Goal: Use online tool/utility: Utilize a website feature to perform a specific function

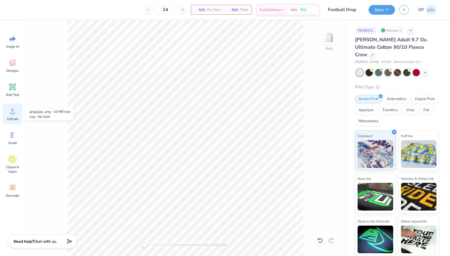
click at [12, 113] on circle at bounding box center [13, 113] width 4 height 4
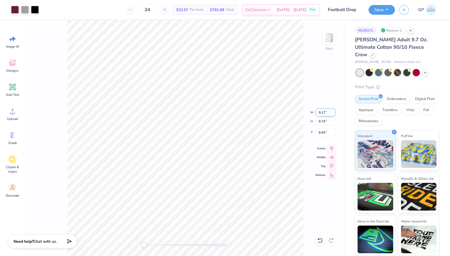
click at [318, 114] on input "9.17" at bounding box center [325, 113] width 20 height 8
type input "12.50"
type input "13.27"
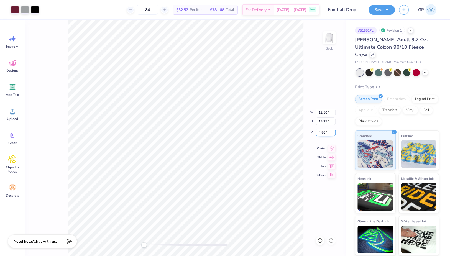
click at [325, 132] on input "4.86" at bounding box center [325, 133] width 20 height 8
type input "3"
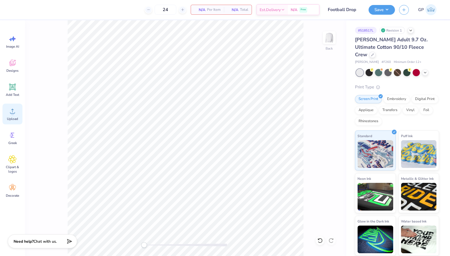
click at [11, 112] on icon at bounding box center [12, 111] width 8 height 8
click at [10, 112] on icon at bounding box center [12, 111] width 8 height 8
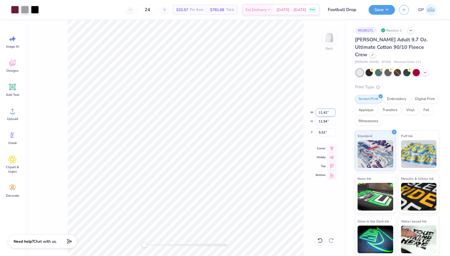
click at [326, 112] on input "11.42" at bounding box center [325, 113] width 20 height 8
type input "12.50"
type input "13.07"
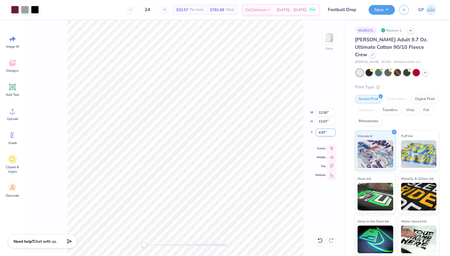
click at [324, 132] on input "4.97" at bounding box center [325, 133] width 20 height 8
type input "3"
click at [381, 4] on button "Save" at bounding box center [381, 9] width 26 height 10
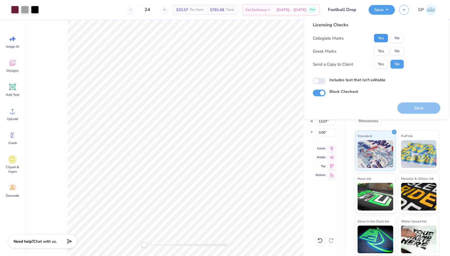
click at [383, 37] on button "Yes" at bounding box center [381, 38] width 14 height 9
click at [382, 48] on button "Yes" at bounding box center [381, 51] width 14 height 9
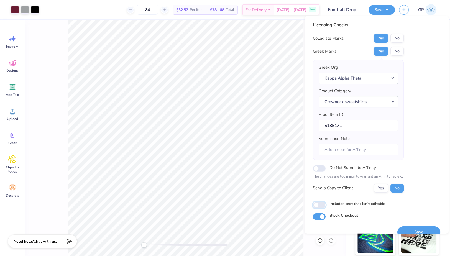
click at [323, 202] on input "Includes text that isn't editable" at bounding box center [319, 204] width 13 height 7
checkbox input "true"
click at [414, 232] on button "Save" at bounding box center [418, 231] width 43 height 11
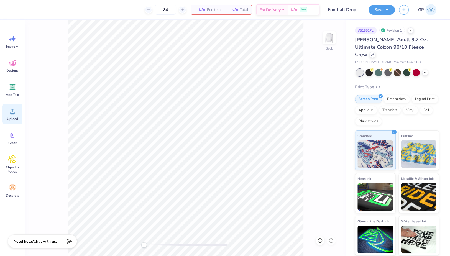
click at [9, 117] on span "Upload" at bounding box center [12, 119] width 11 height 4
click at [13, 111] on icon at bounding box center [12, 111] width 8 height 8
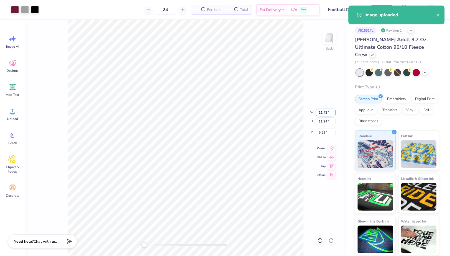
click at [324, 113] on input "11.42" at bounding box center [325, 113] width 20 height 8
type input "12.50"
type input "13.07"
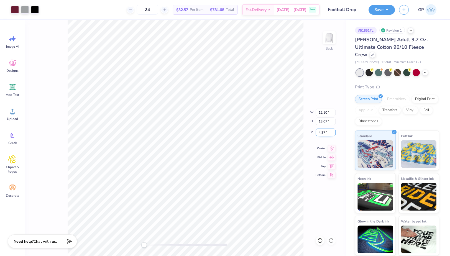
click at [322, 135] on input "4.97" at bounding box center [325, 133] width 20 height 8
type input "3"
click at [378, 8] on button "Save" at bounding box center [381, 9] width 26 height 10
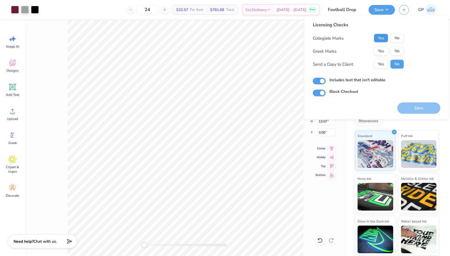
click at [383, 41] on button "Yes" at bounding box center [381, 38] width 14 height 9
click at [382, 51] on button "Yes" at bounding box center [381, 51] width 14 height 9
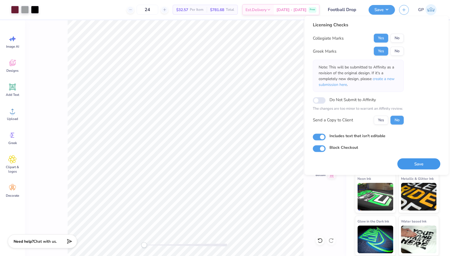
click at [405, 161] on button "Save" at bounding box center [418, 163] width 43 height 11
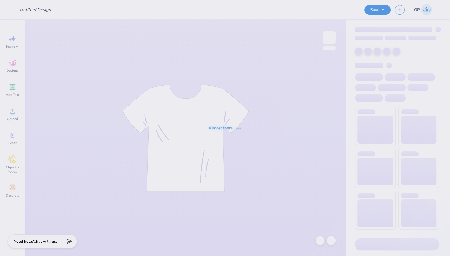
type input "[PERSON_NAME] : Rutgers, The [GEOGRAPHIC_DATA][US_STATE]: Ne"
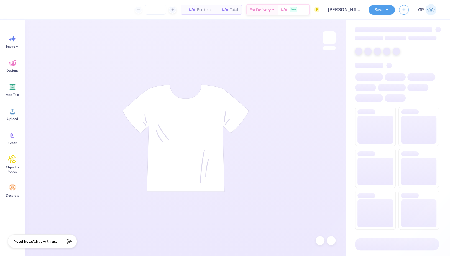
type input "24"
